Goal: Task Accomplishment & Management: Contribute content

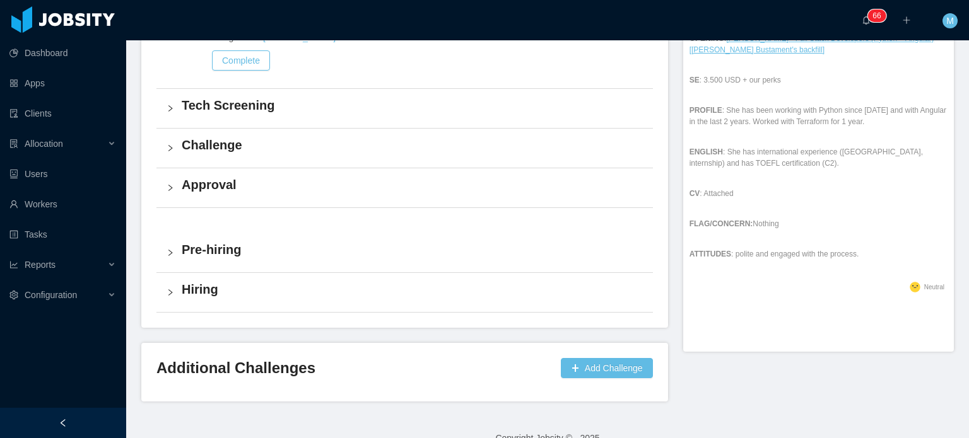
scroll to position [486, 0]
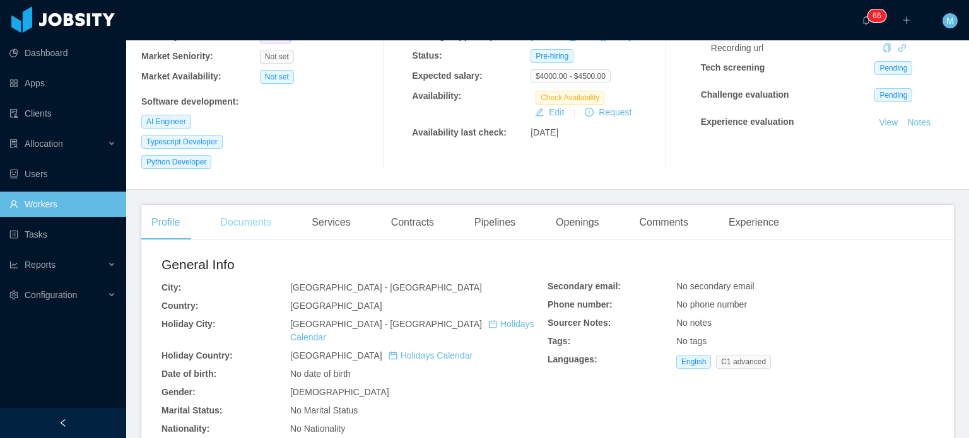
drag, startPoint x: 273, startPoint y: 176, endPoint x: 270, endPoint y: 191, distance: 15.4
click at [273, 176] on main "Home / Workers / [PERSON_NAME] [PERSON_NAME] / Options [PERSON_NAME] de Brito […" at bounding box center [547, 50] width 843 height 398
click at [268, 205] on div "Documents" at bounding box center [245, 222] width 71 height 35
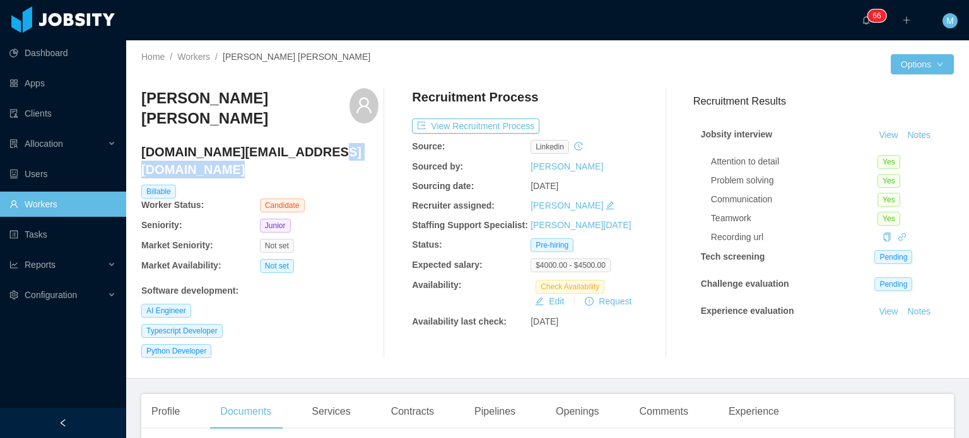
drag, startPoint x: 326, startPoint y: 139, endPoint x: 132, endPoint y: 141, distance: 193.7
click at [132, 141] on div "Home / Workers / [PERSON_NAME] [PERSON_NAME] / Options [PERSON_NAME] de Brito […" at bounding box center [547, 209] width 843 height 339
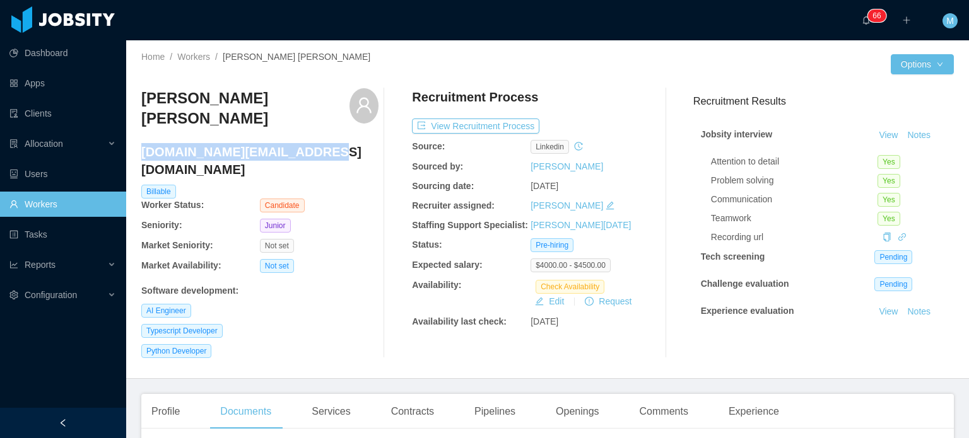
drag, startPoint x: 142, startPoint y: 141, endPoint x: 330, endPoint y: 142, distance: 188.0
click at [330, 143] on h4 "[DOMAIN_NAME][EMAIL_ADDRESS][DOMAIN_NAME]" at bounding box center [259, 160] width 237 height 35
copy h4 "[DOMAIN_NAME][EMAIL_ADDRESS][DOMAIN_NAME]"
click at [491, 186] on div "Sourcing date:" at bounding box center [471, 186] width 119 height 13
click at [85, 129] on ul "Dashboard Apps Clients Allocation Users Workers Tasks Reports Configuration" at bounding box center [63, 174] width 126 height 273
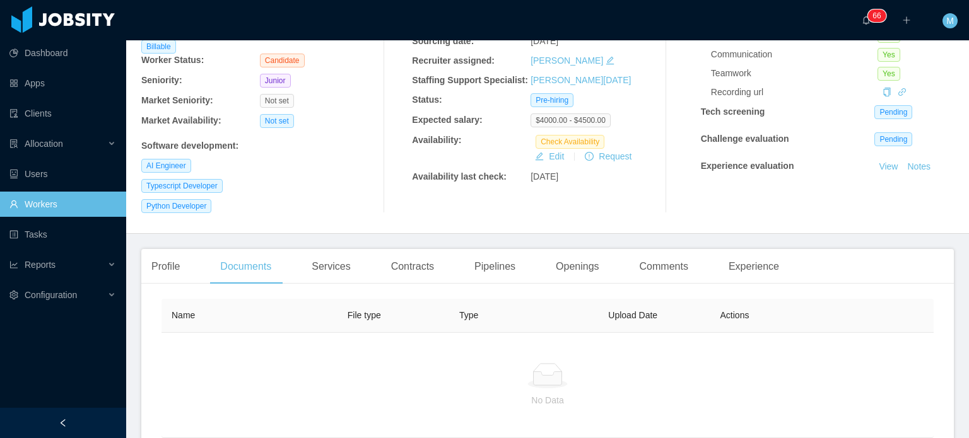
scroll to position [230, 0]
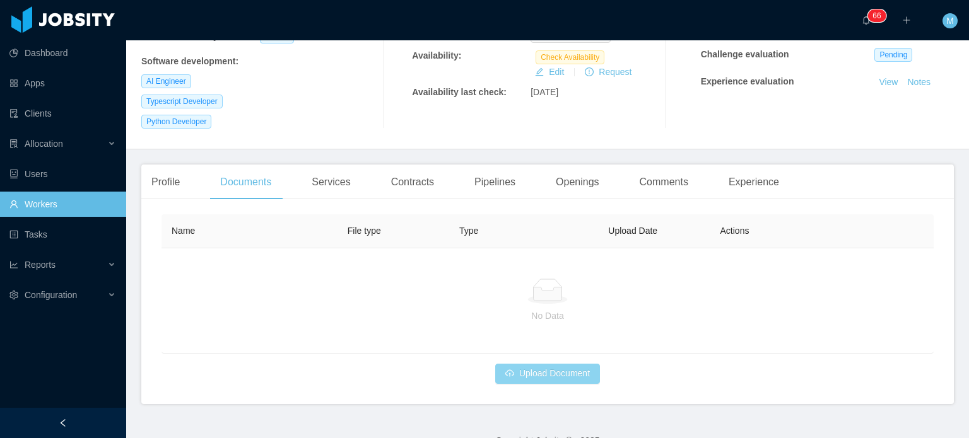
drag, startPoint x: 596, startPoint y: 353, endPoint x: 576, endPoint y: 357, distance: 20.7
click at [591, 355] on div "Name File type Type Upload Date Actions No Data Upload Document" at bounding box center [548, 300] width 772 height 170
click at [575, 364] on button "Upload Document" at bounding box center [547, 374] width 105 height 20
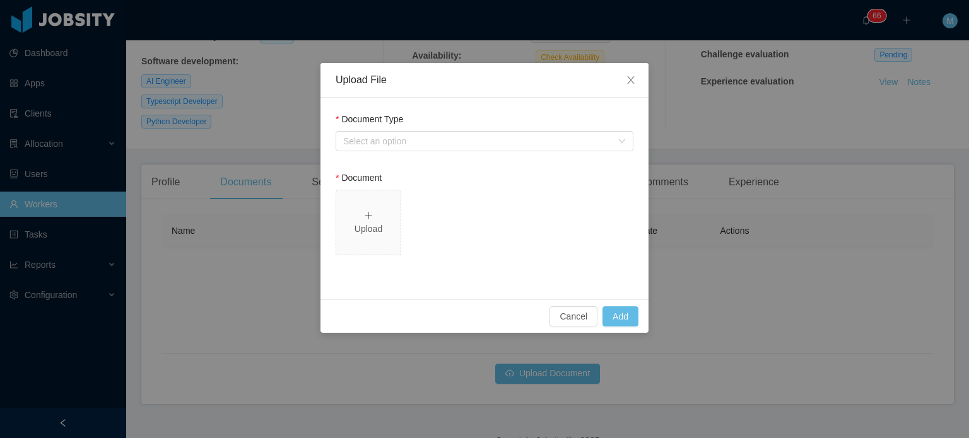
click at [516, 129] on div "Document Type" at bounding box center [485, 122] width 298 height 18
click at [512, 137] on div "Select an option" at bounding box center [477, 141] width 269 height 13
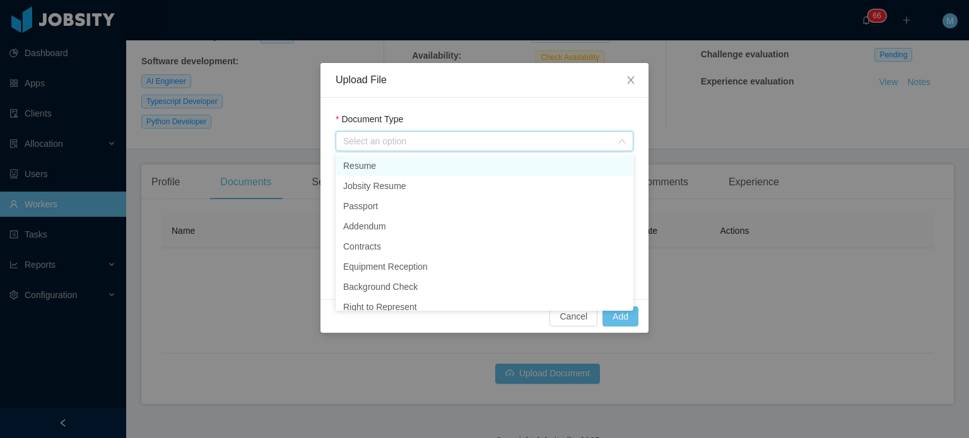
click at [461, 159] on li "Resume" at bounding box center [485, 166] width 298 height 20
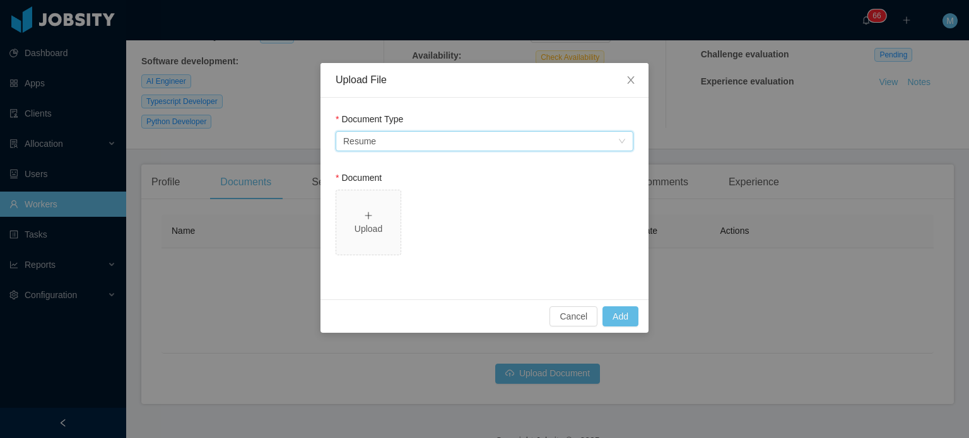
click at [417, 146] on div "Select an option Resume" at bounding box center [480, 141] width 274 height 19
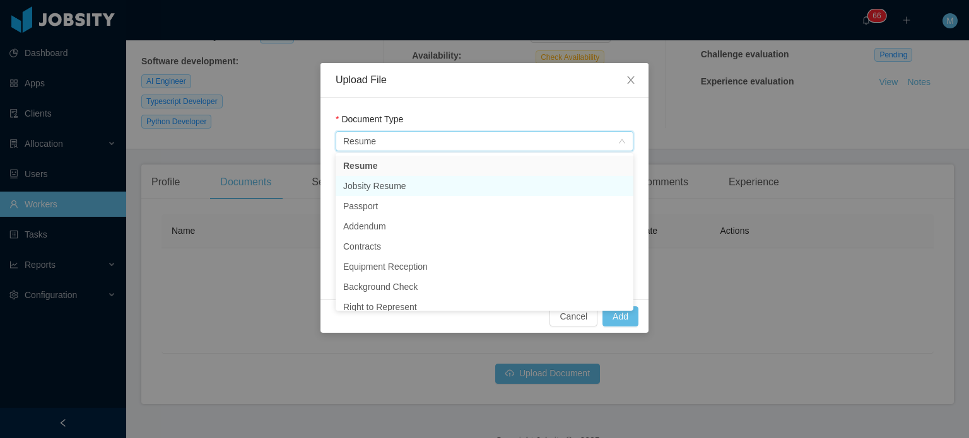
click at [413, 181] on li "Jobsity Resume" at bounding box center [485, 186] width 298 height 20
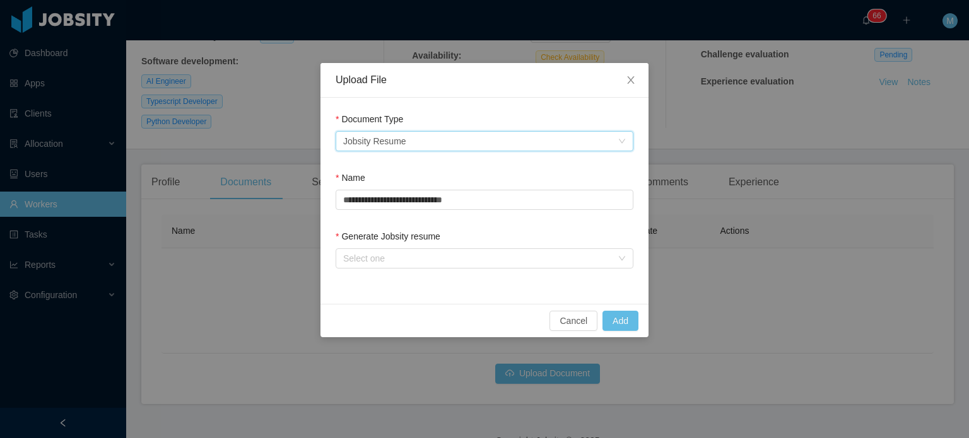
click at [392, 224] on form "**********" at bounding box center [485, 193] width 298 height 161
click at [396, 262] on div "Select one" at bounding box center [477, 258] width 269 height 13
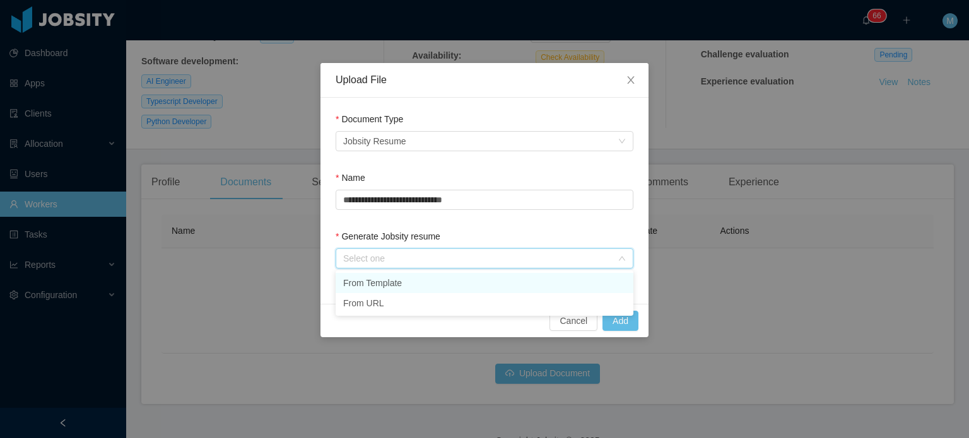
click at [399, 276] on li "From Template" at bounding box center [485, 283] width 298 height 20
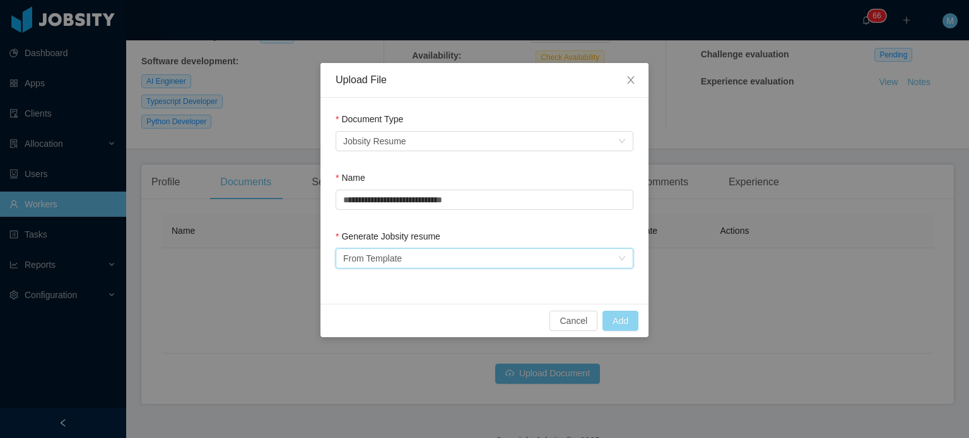
click at [606, 316] on button "Add" at bounding box center [621, 321] width 36 height 20
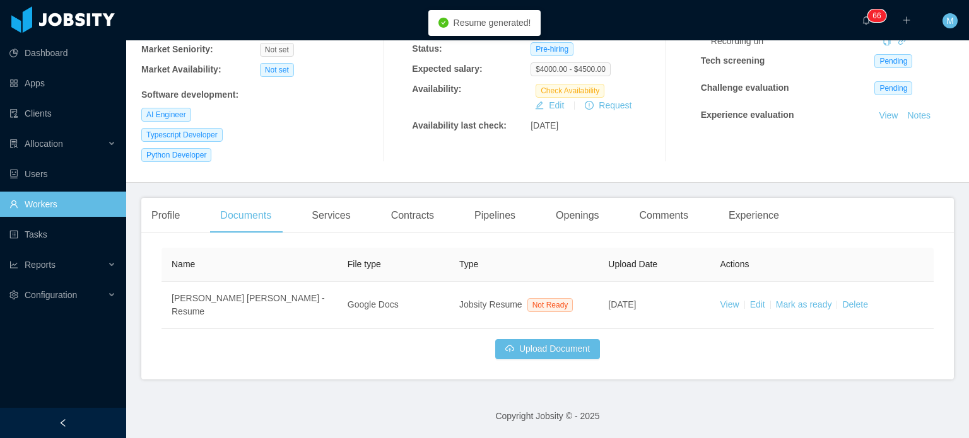
scroll to position [159, 0]
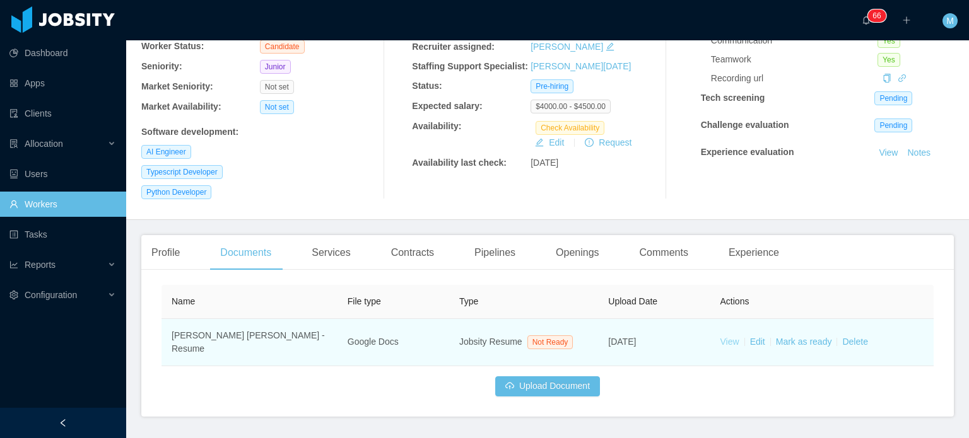
click at [721, 337] on link "View" at bounding box center [730, 342] width 19 height 10
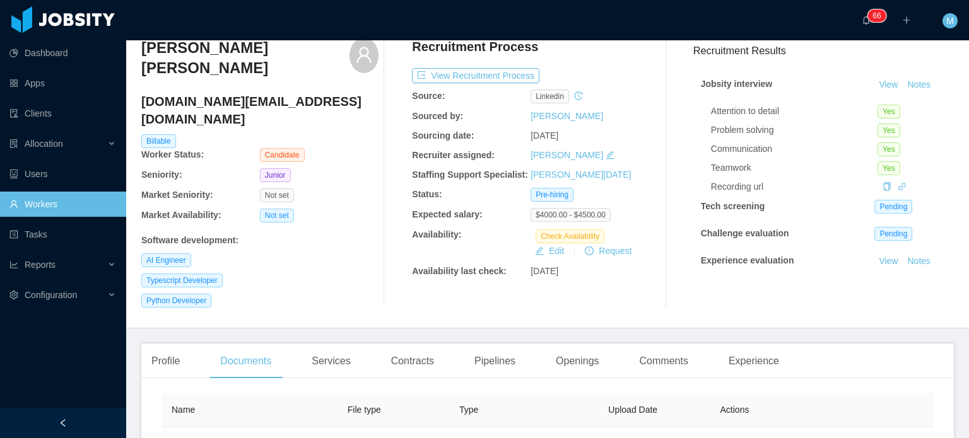
scroll to position [0, 0]
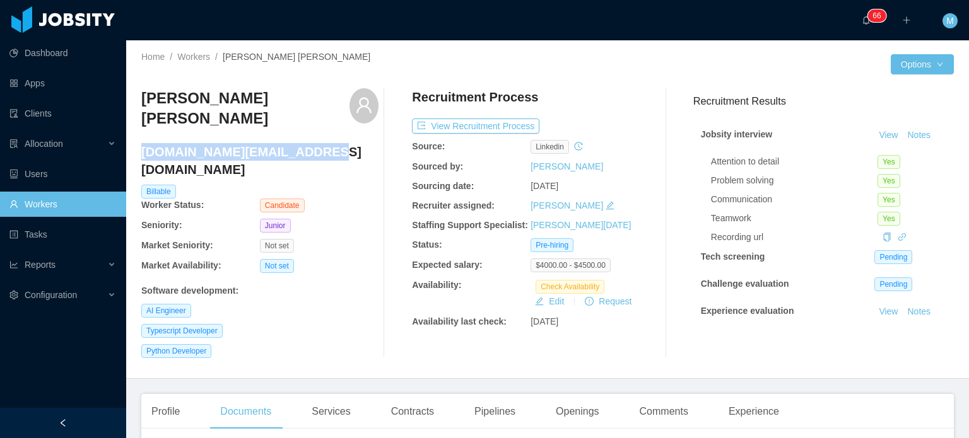
drag, startPoint x: 312, startPoint y: 141, endPoint x: 143, endPoint y: 136, distance: 169.8
click at [143, 143] on h4 "henrique.lb@outlook.com.br" at bounding box center [259, 160] width 237 height 35
copy h4 "henrique.lb@outlook.com.br"
